Goal: Download file/media

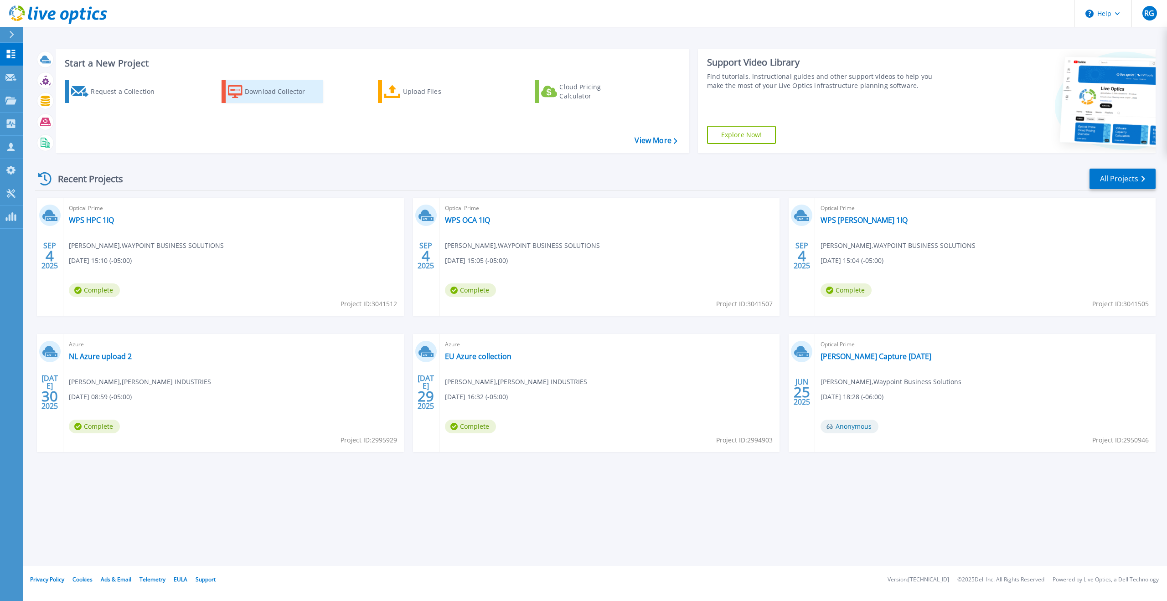
click at [261, 89] on div "Download Collector" at bounding box center [281, 92] width 73 height 18
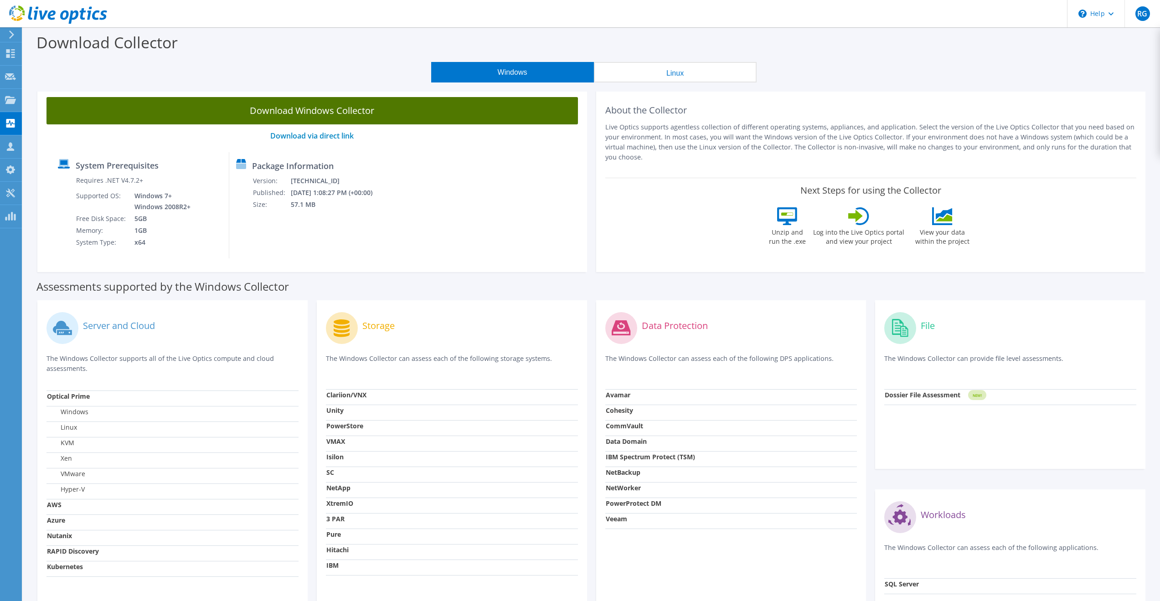
click at [369, 108] on link "Download Windows Collector" at bounding box center [311, 110] width 531 height 27
